Goal: Information Seeking & Learning: Learn about a topic

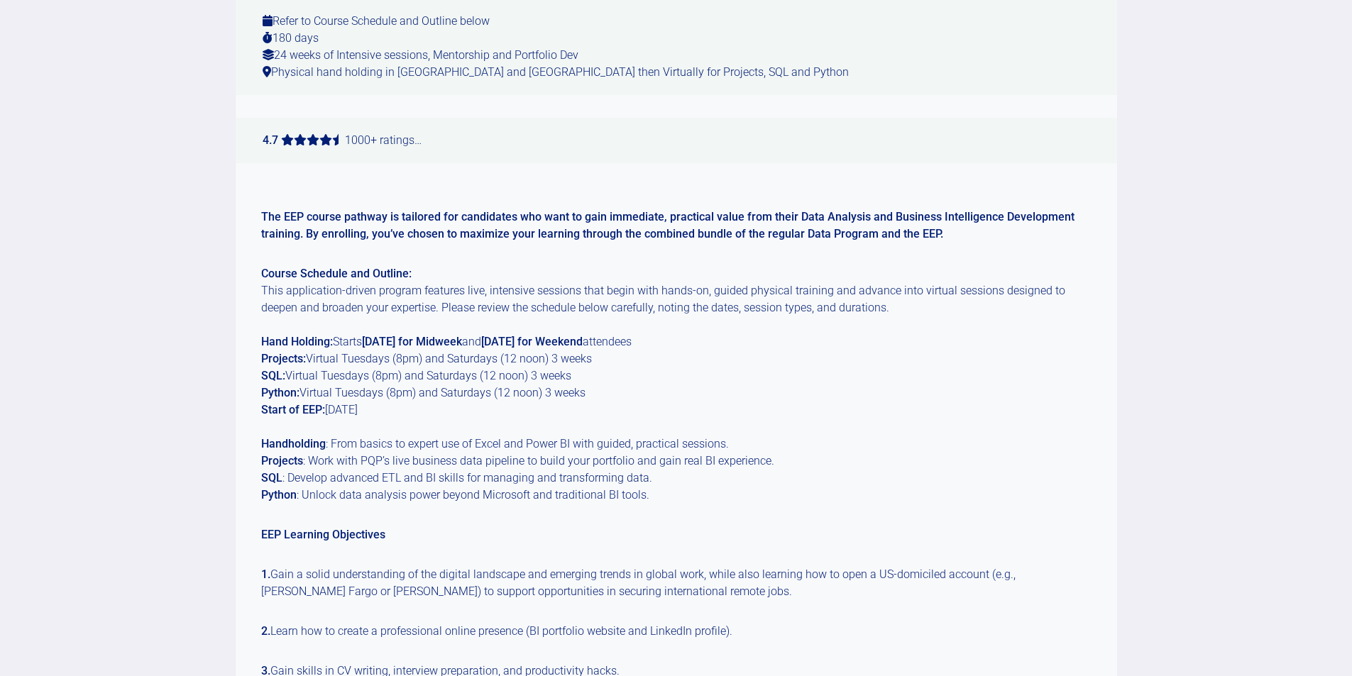
scroll to position [244, 0]
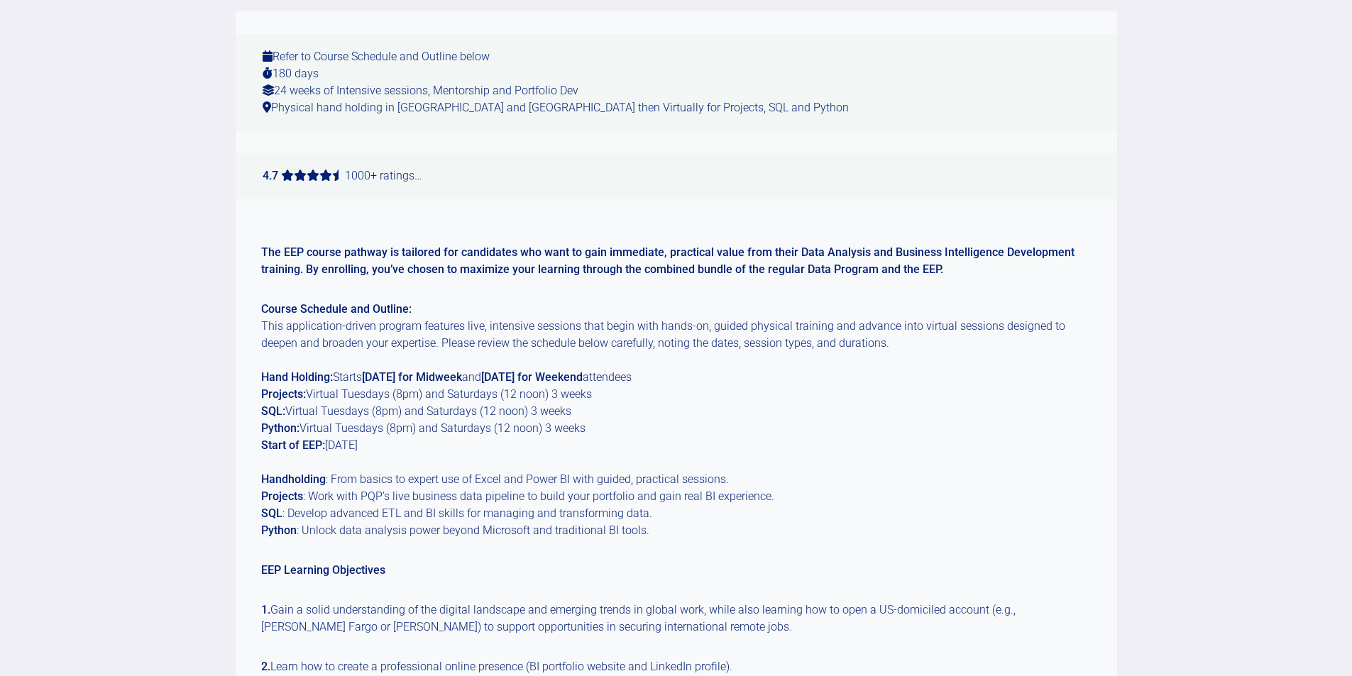
drag, startPoint x: 368, startPoint y: 376, endPoint x: 470, endPoint y: 373, distance: 101.5
click at [462, 373] on strong "[DATE] for Midweek" at bounding box center [412, 376] width 100 height 13
copy strong "[DATE] for Midweek"
drag, startPoint x: 496, startPoint y: 377, endPoint x: 597, endPoint y: 376, distance: 100.8
click at [583, 376] on strong "[DATE] for Weekend" at bounding box center [531, 376] width 101 height 13
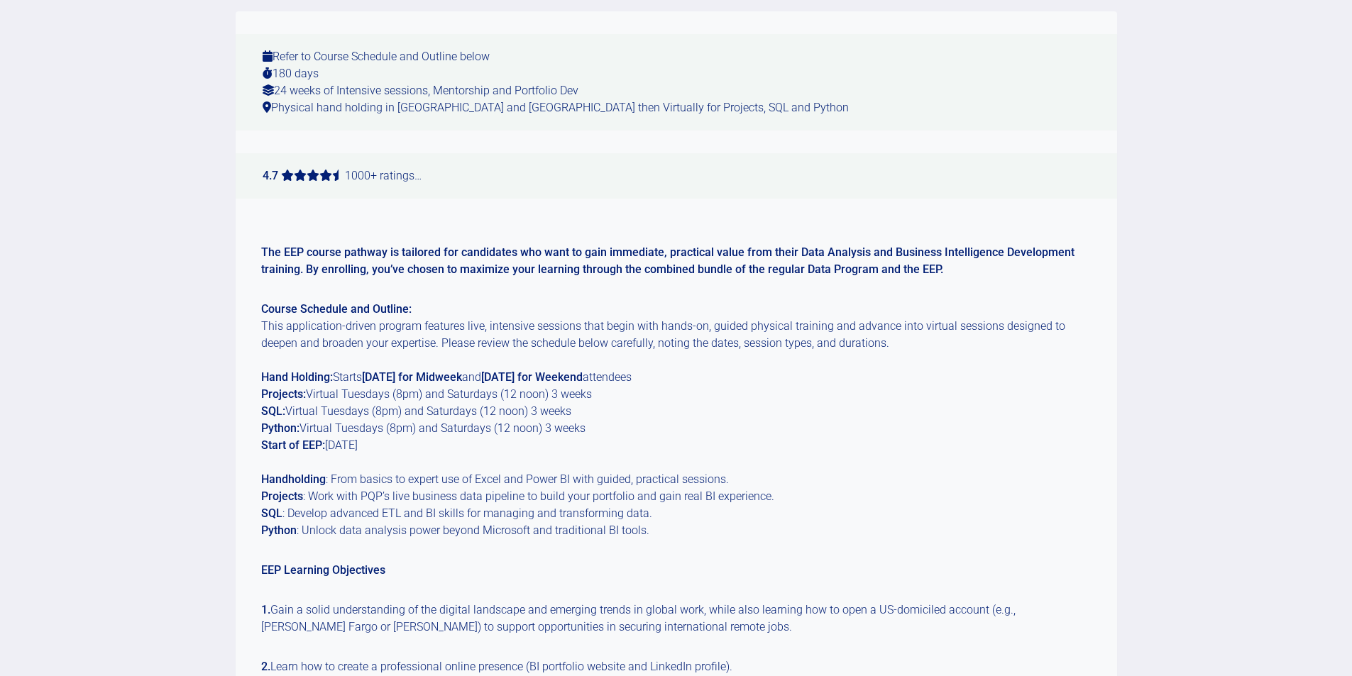
copy strong "[DATE] for Weekend"
click at [605, 394] on p "Course Schedule and Outline: This application-driven program features live, int…" at bounding box center [676, 420] width 830 height 238
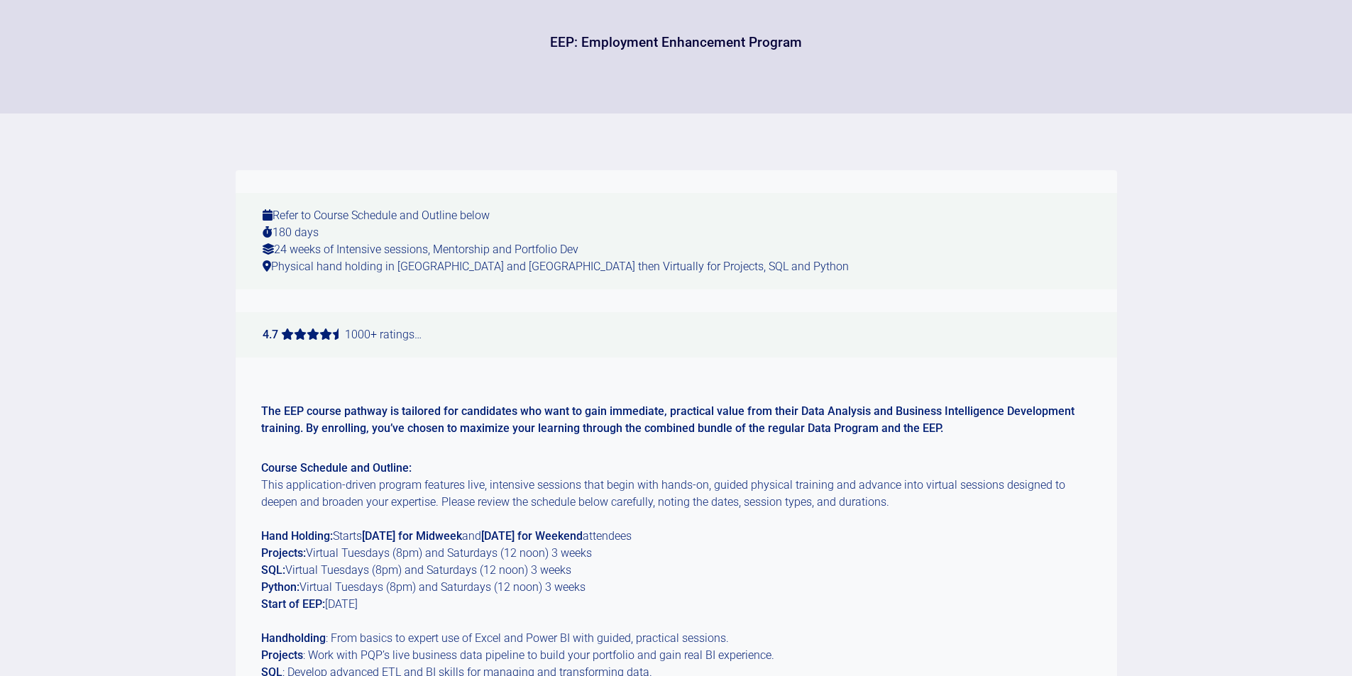
scroll to position [70, 0]
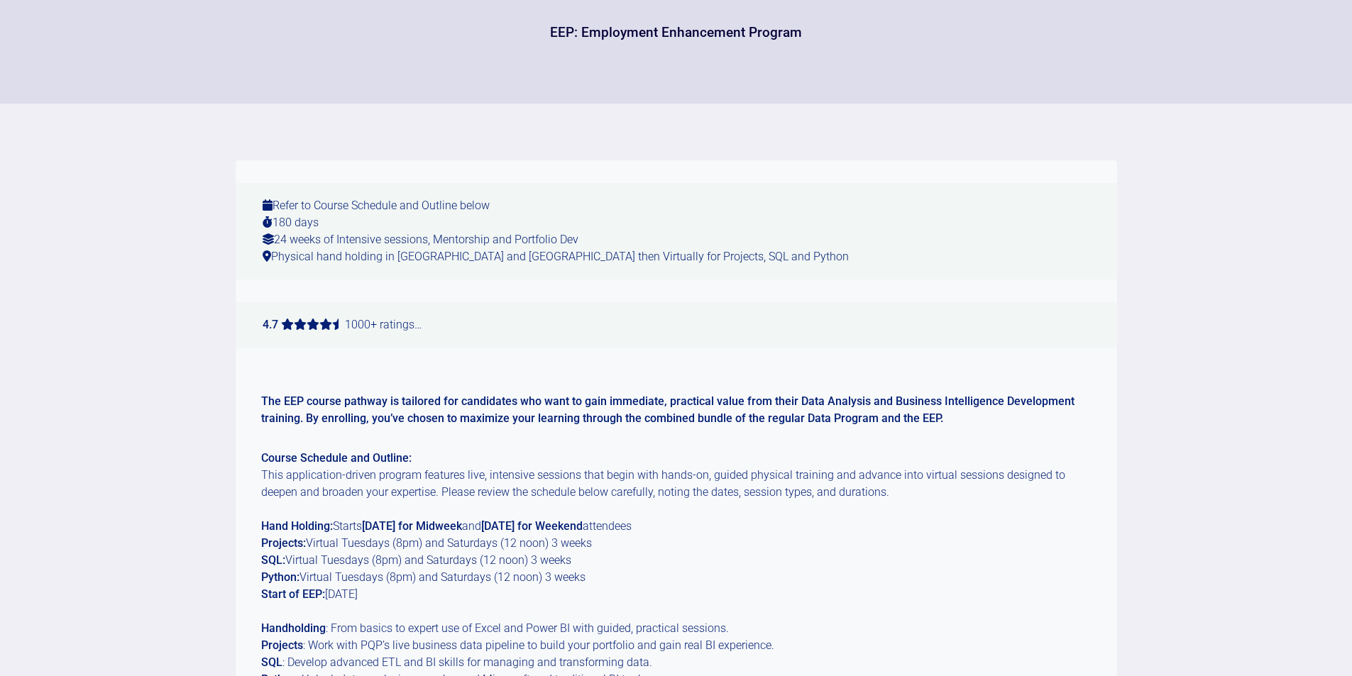
scroll to position [60, 0]
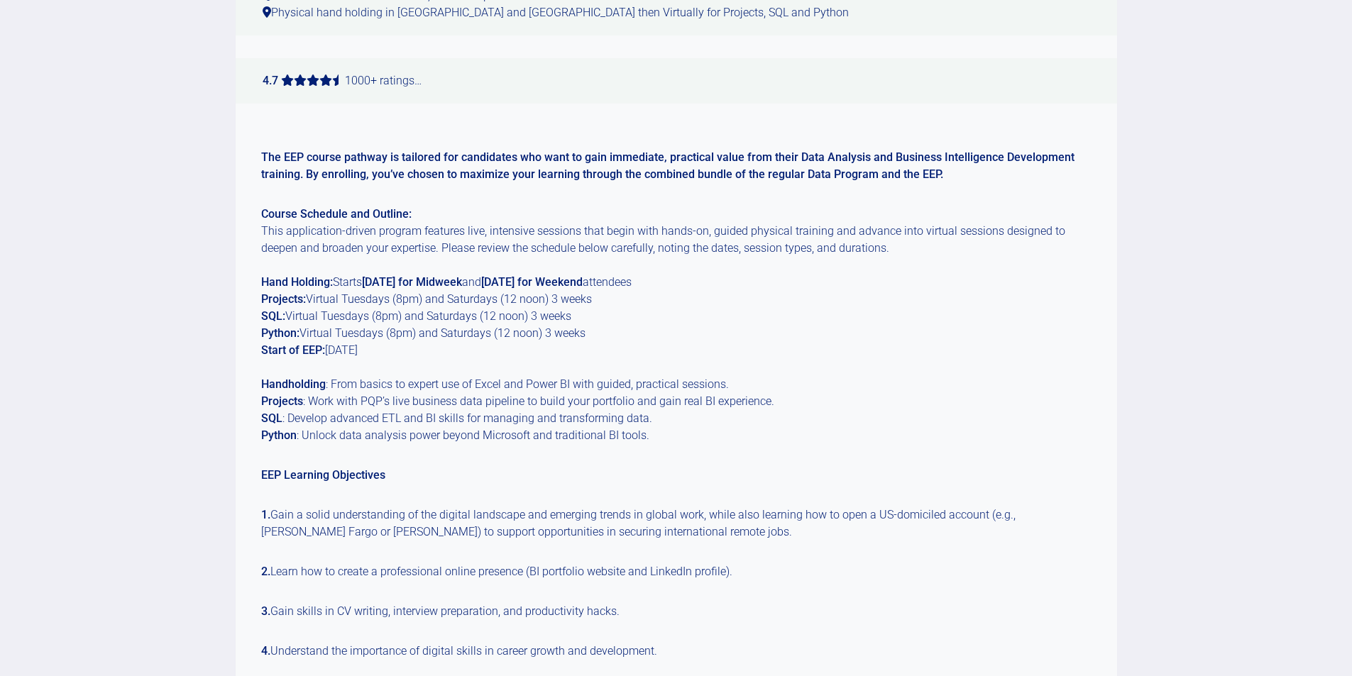
scroll to position [359, 0]
